Goal: Find specific page/section: Find specific page/section

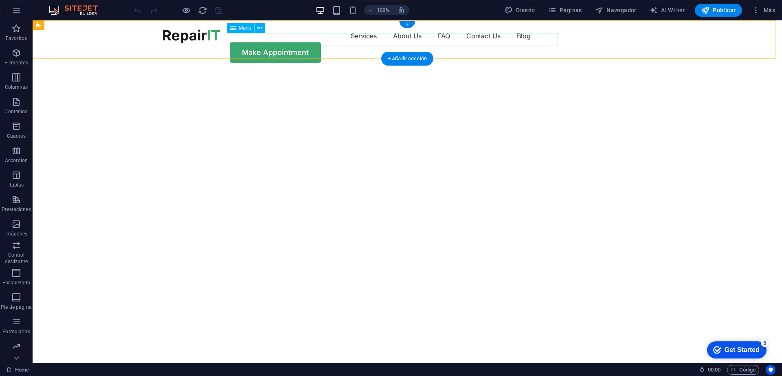
drag, startPoint x: 345, startPoint y: 37, endPoint x: 338, endPoint y: 38, distance: 7.4
click at [344, 37] on nav "Services About Us FAQ Contact Us Blog" at bounding box center [407, 35] width 489 height 13
click at [319, 40] on nav "Services About Us FAQ Contact Us Blog" at bounding box center [407, 35] width 489 height 13
click at [318, 40] on nav "Services About Us FAQ Contact Us Blog" at bounding box center [407, 35] width 489 height 13
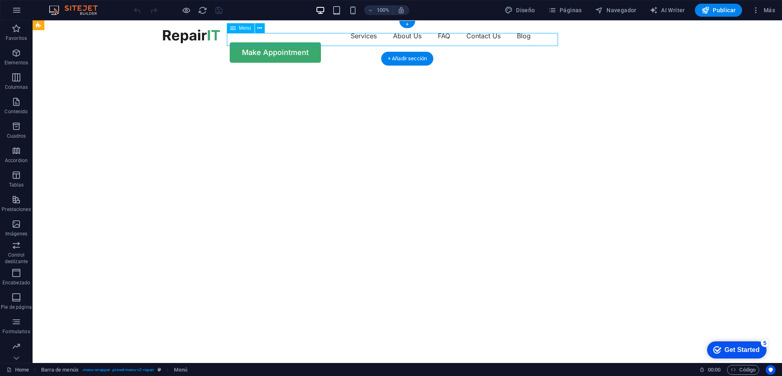
click at [318, 40] on nav "Services About Us FAQ Contact Us Blog" at bounding box center [407, 35] width 489 height 13
select select "1"
select select
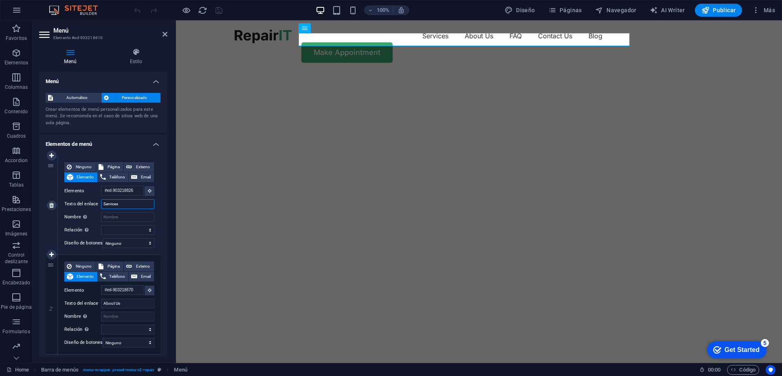
click at [120, 202] on input "Services" at bounding box center [127, 204] width 53 height 10
drag, startPoint x: 125, startPoint y: 204, endPoint x: 77, endPoint y: 205, distance: 48.5
click at [77, 205] on div "Texto del enlace Services" at bounding box center [109, 204] width 90 height 10
